Goal: Information Seeking & Learning: Learn about a topic

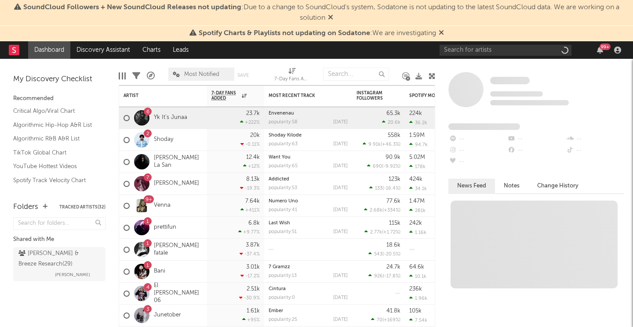
click at [441, 31] on icon at bounding box center [440, 32] width 5 height 7
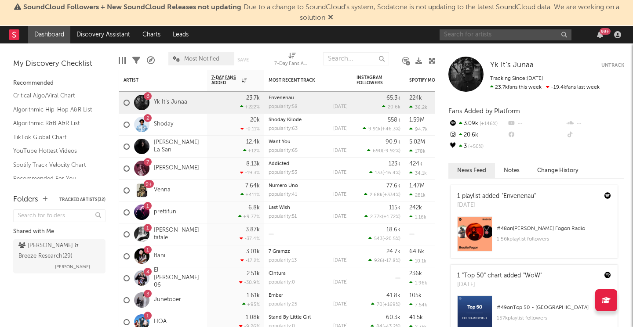
click at [457, 33] on input "text" at bounding box center [505, 34] width 132 height 11
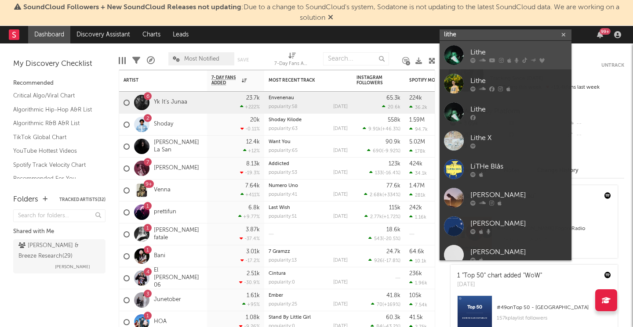
type input "lithe"
click at [493, 60] on icon at bounding box center [492, 60] width 6 height 5
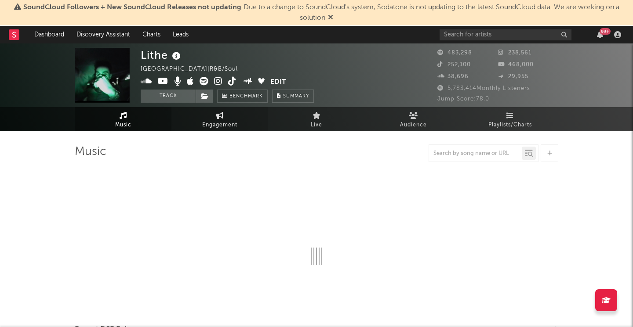
select select "6m"
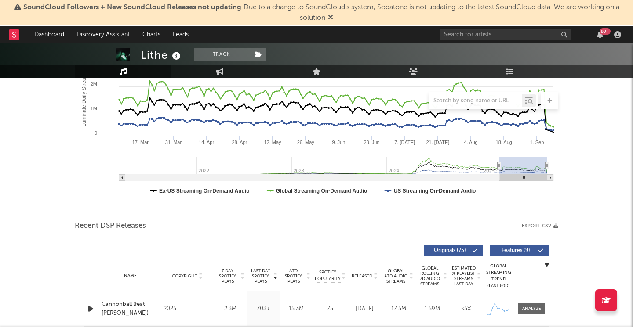
scroll to position [159, 0]
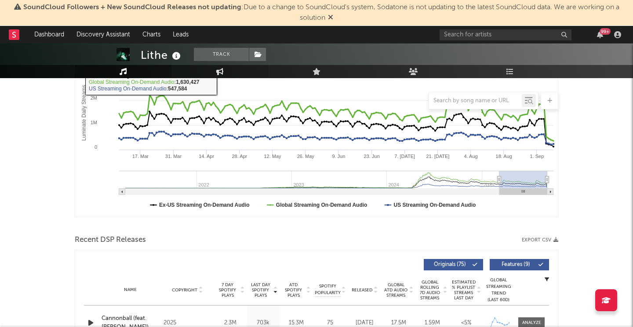
click at [222, 76] on link "Engagement" at bounding box center [219, 71] width 97 height 13
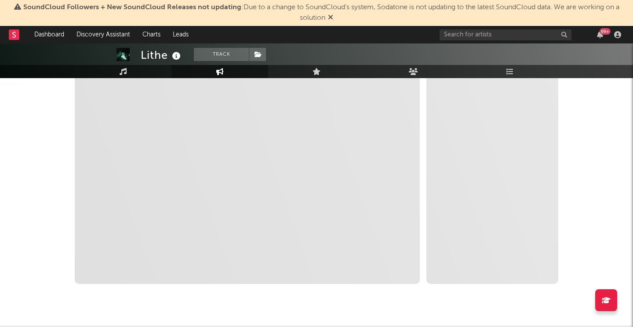
select select "1w"
select select "1m"
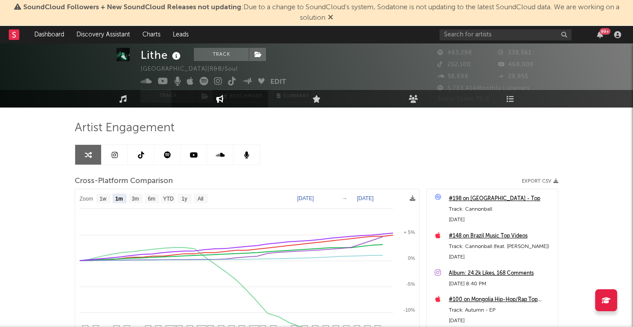
scroll to position [15, 0]
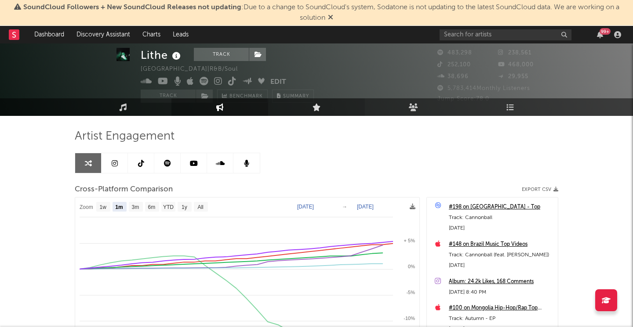
click at [319, 108] on icon at bounding box center [316, 106] width 8 height 7
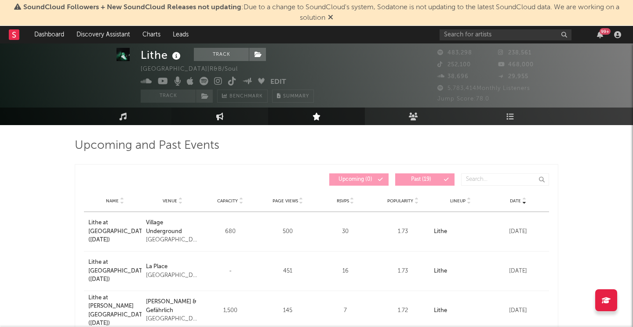
click at [225, 111] on link "Engagement" at bounding box center [219, 117] width 97 height 18
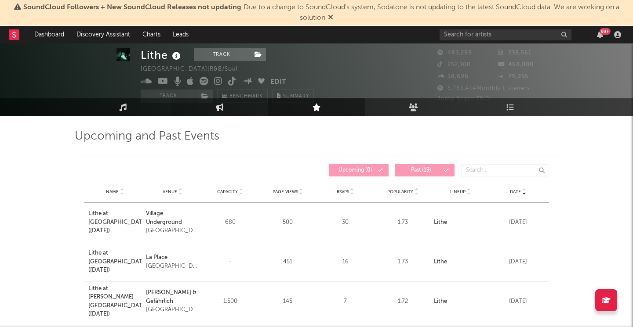
select select "1w"
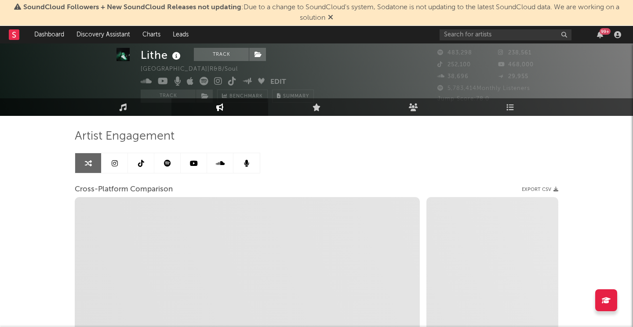
select select "1m"
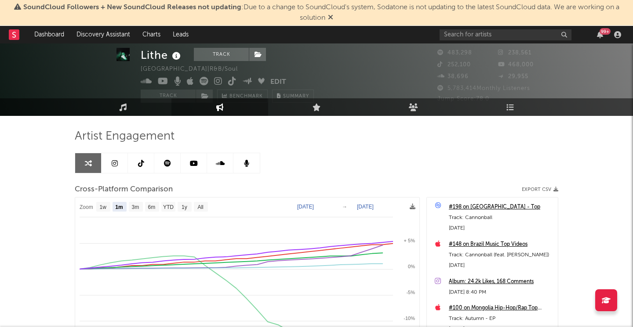
click at [141, 167] on link at bounding box center [141, 163] width 26 height 20
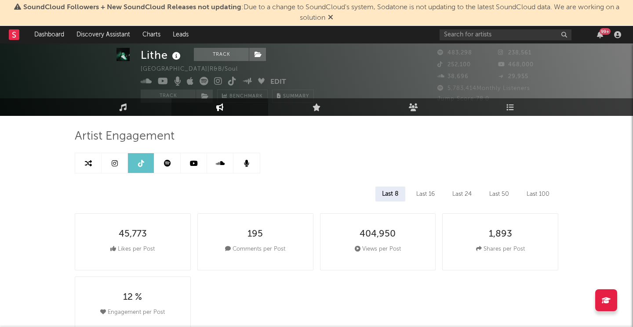
select select "6m"
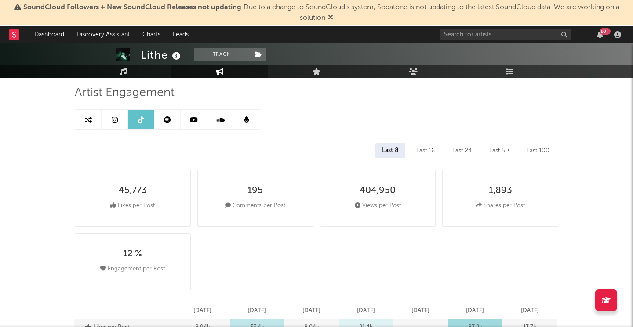
scroll to position [28, 0]
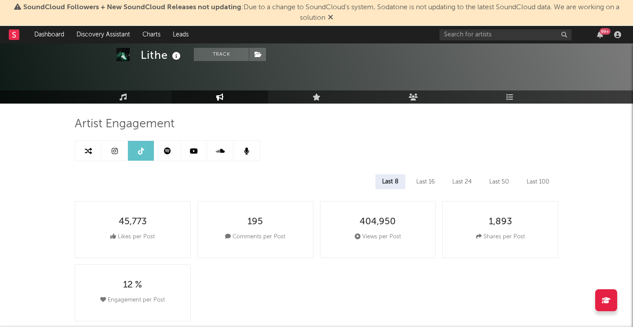
click at [169, 153] on icon at bounding box center [167, 151] width 7 height 7
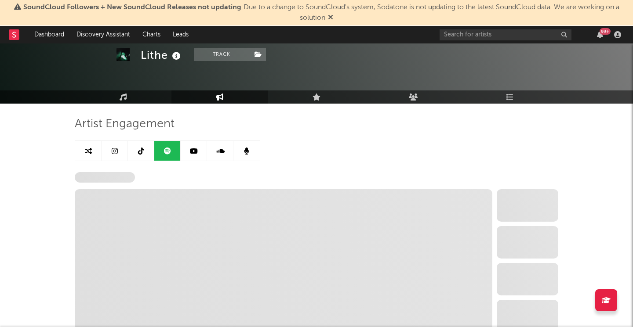
select select "6m"
select select "1w"
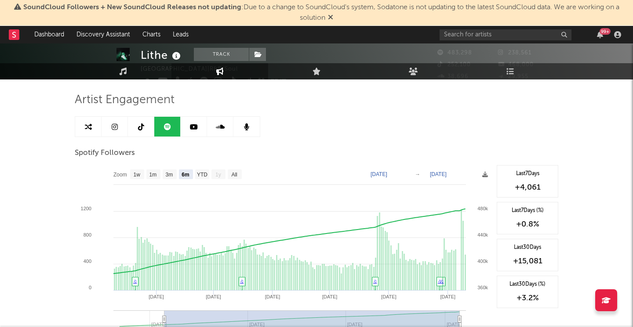
scroll to position [0, 0]
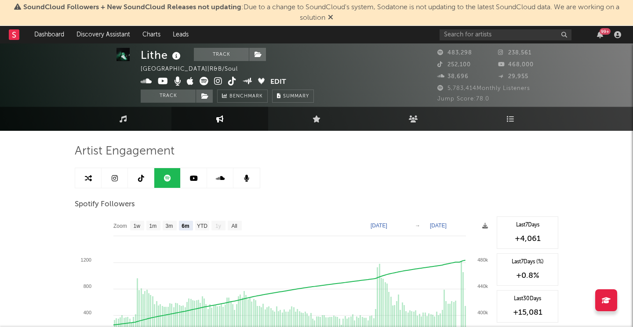
click at [115, 178] on icon at bounding box center [115, 178] width 6 height 7
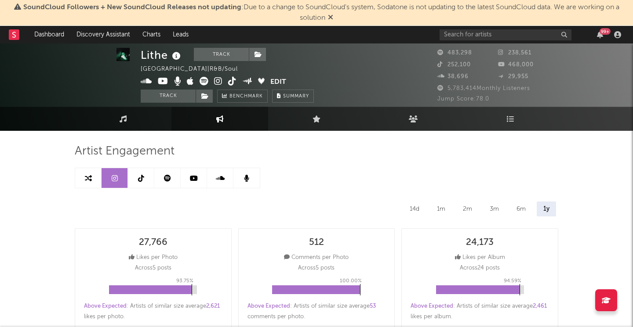
select select "6m"
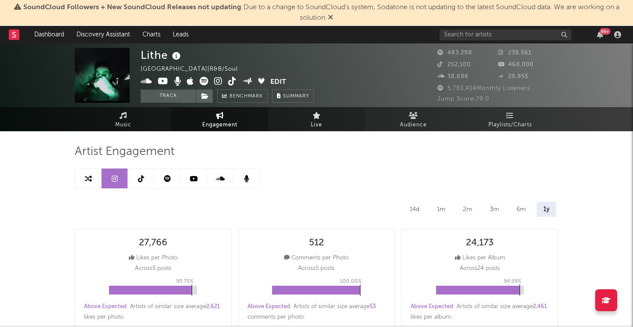
click at [331, 117] on link "Live" at bounding box center [316, 119] width 97 height 24
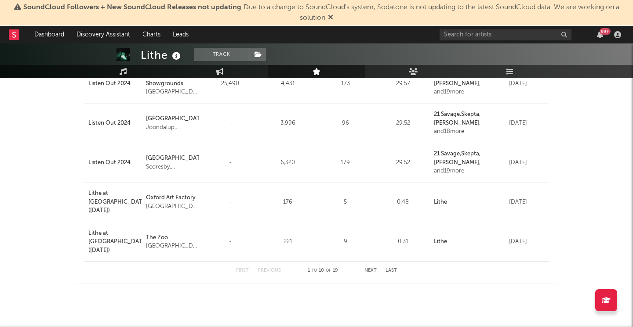
scroll to position [357, 0]
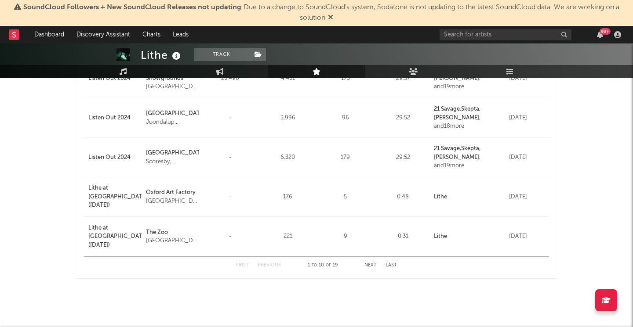
click at [370, 265] on button "Next" at bounding box center [370, 265] width 12 height 5
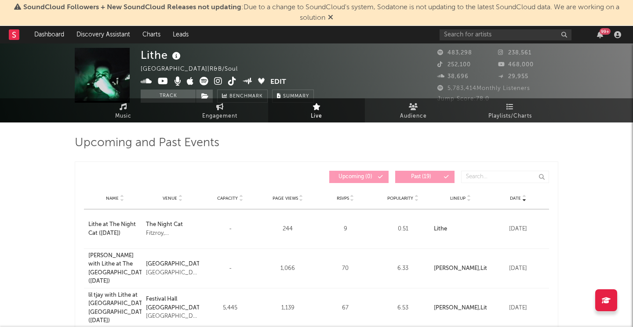
scroll to position [0, 0]
